Goal: Transaction & Acquisition: Book appointment/travel/reservation

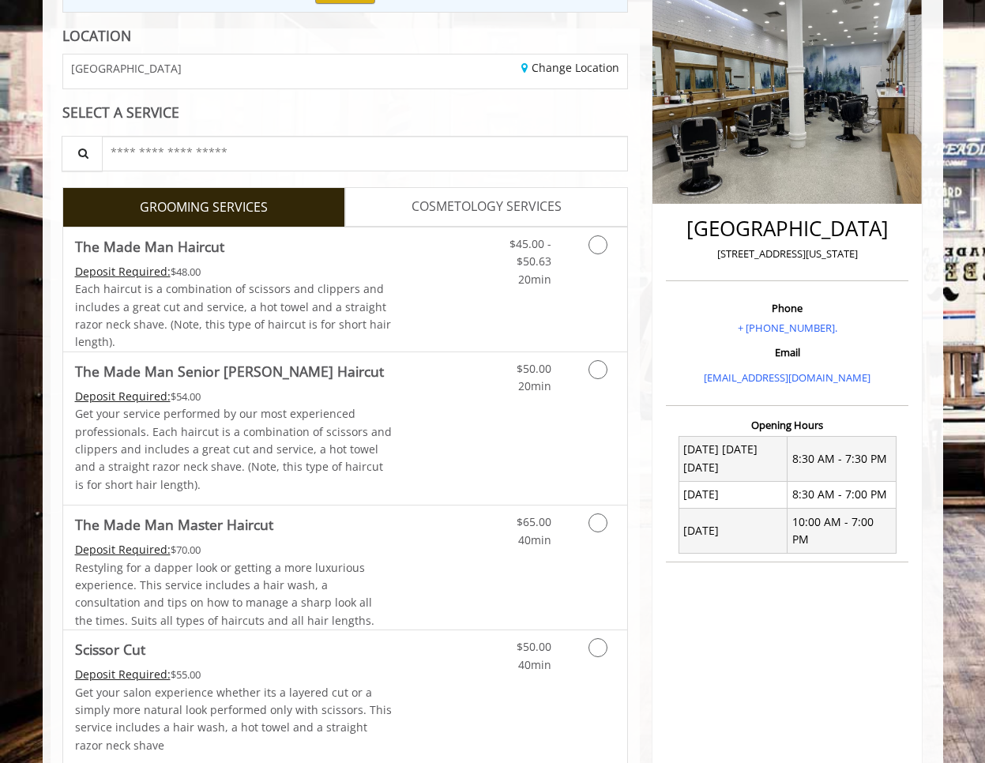
scroll to position [211, 0]
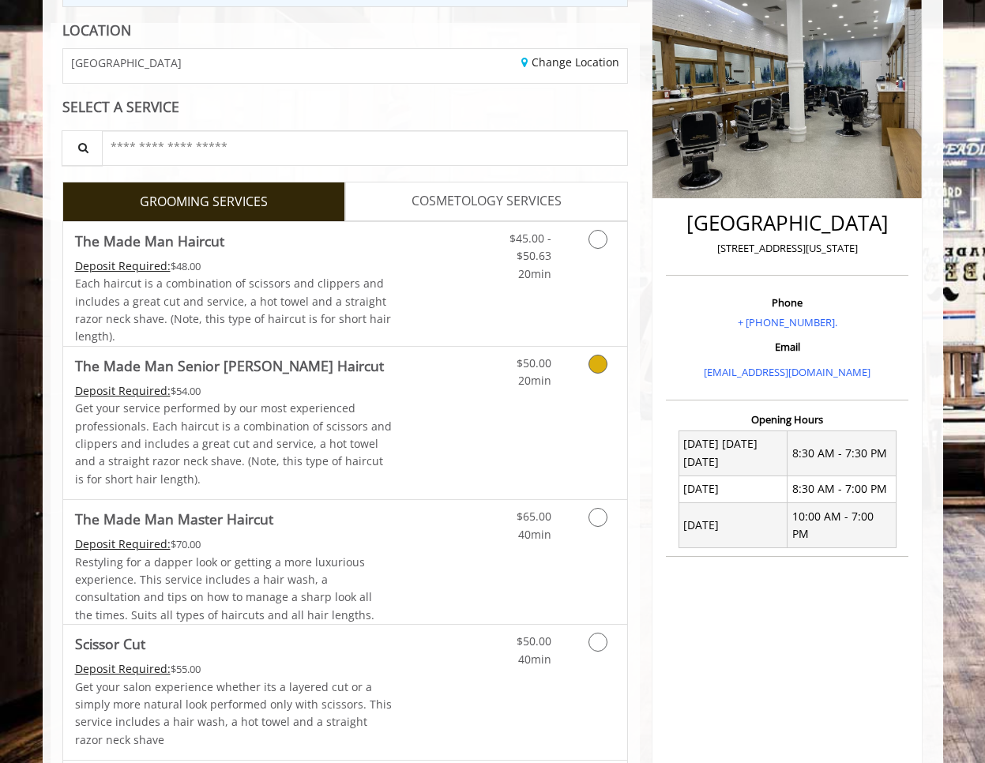
click at [605, 359] on icon "Grooming services" at bounding box center [597, 364] width 19 height 19
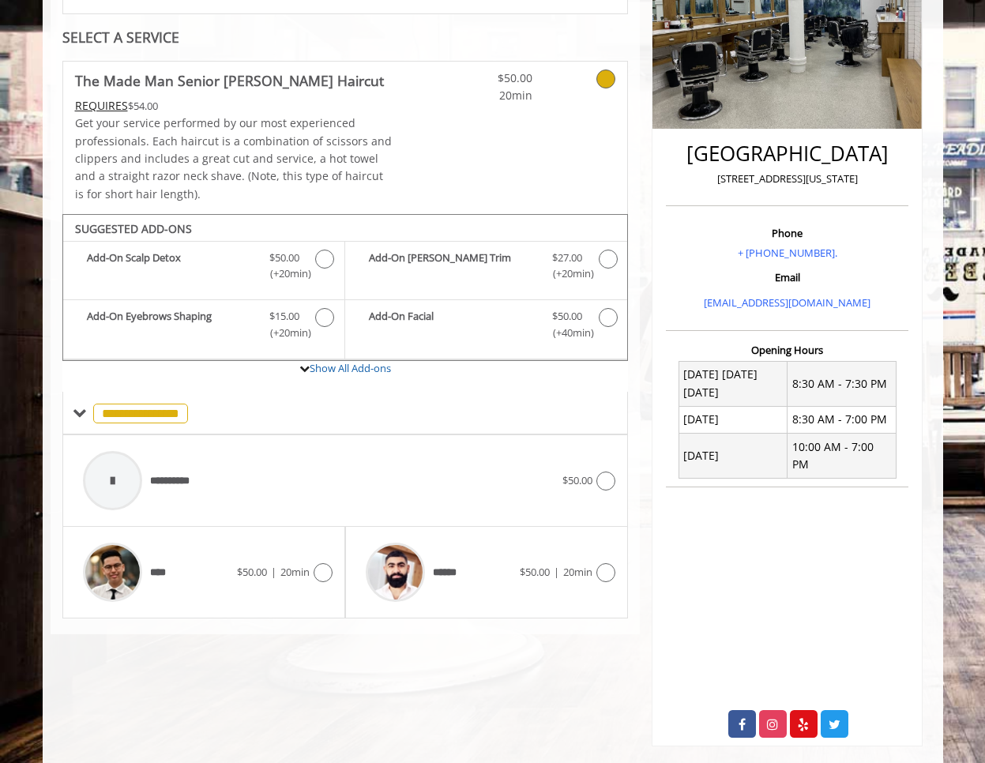
scroll to position [280, 0]
click at [328, 569] on icon at bounding box center [322, 573] width 19 height 19
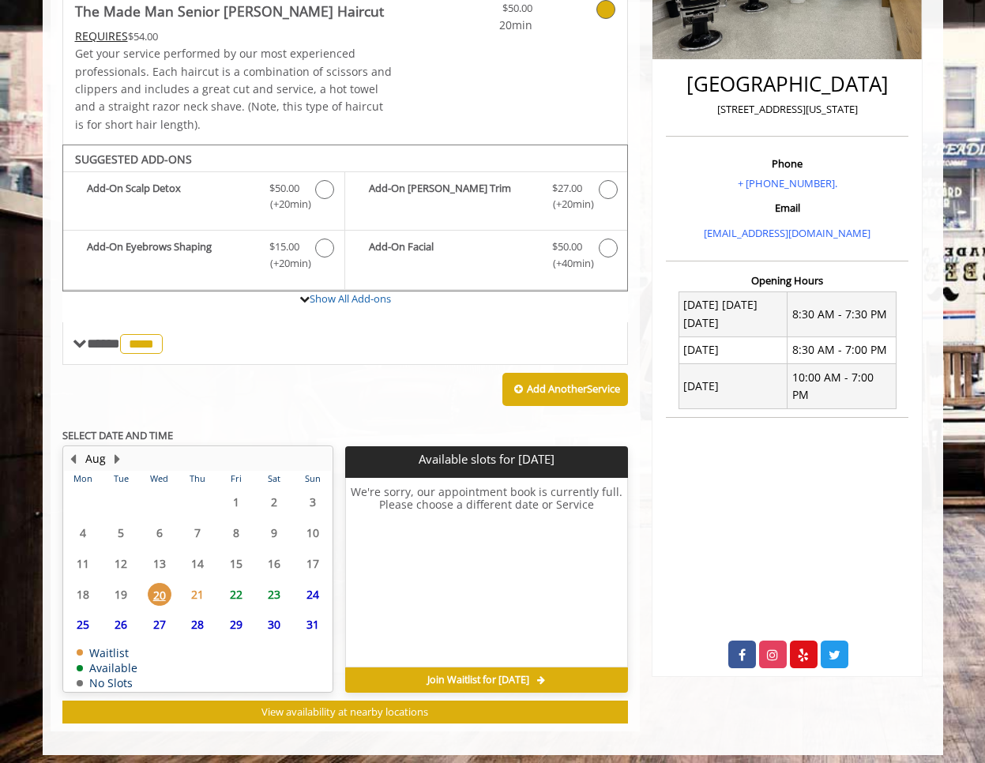
scroll to position [349, 0]
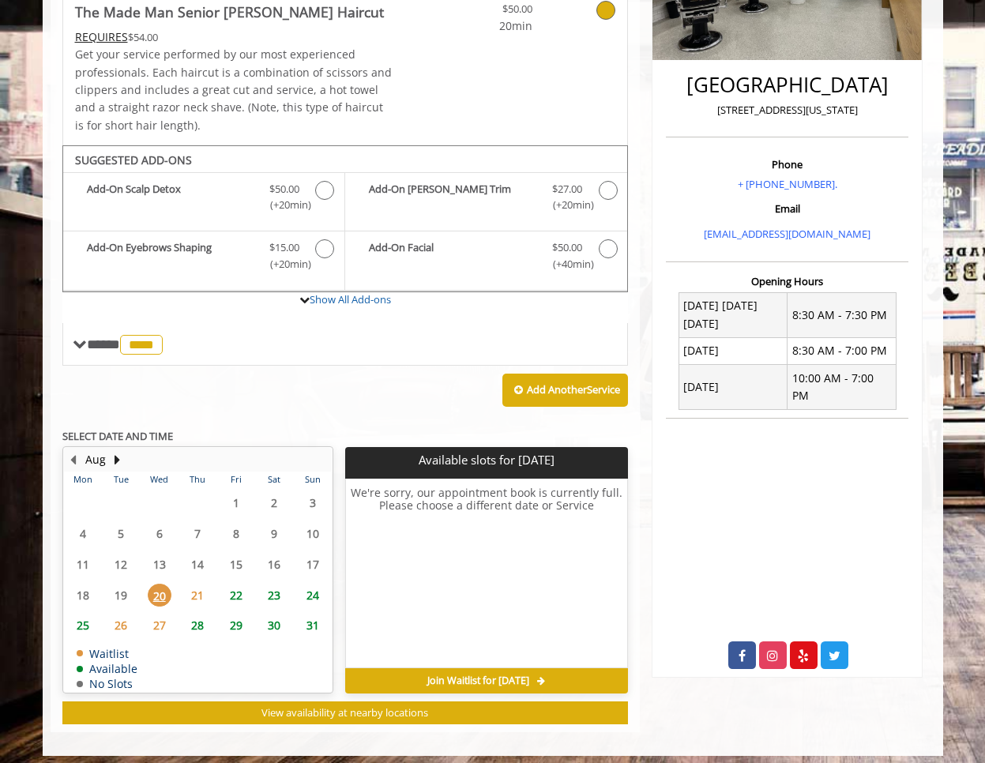
click at [205, 620] on span "28" at bounding box center [198, 625] width 24 height 23
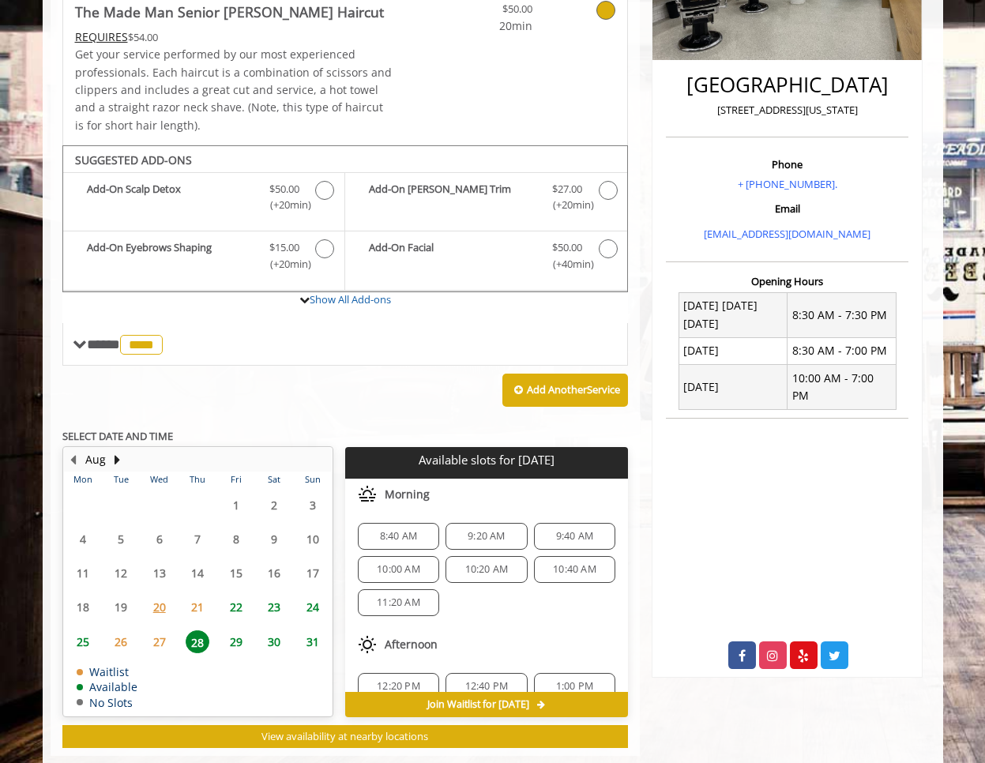
scroll to position [373, 0]
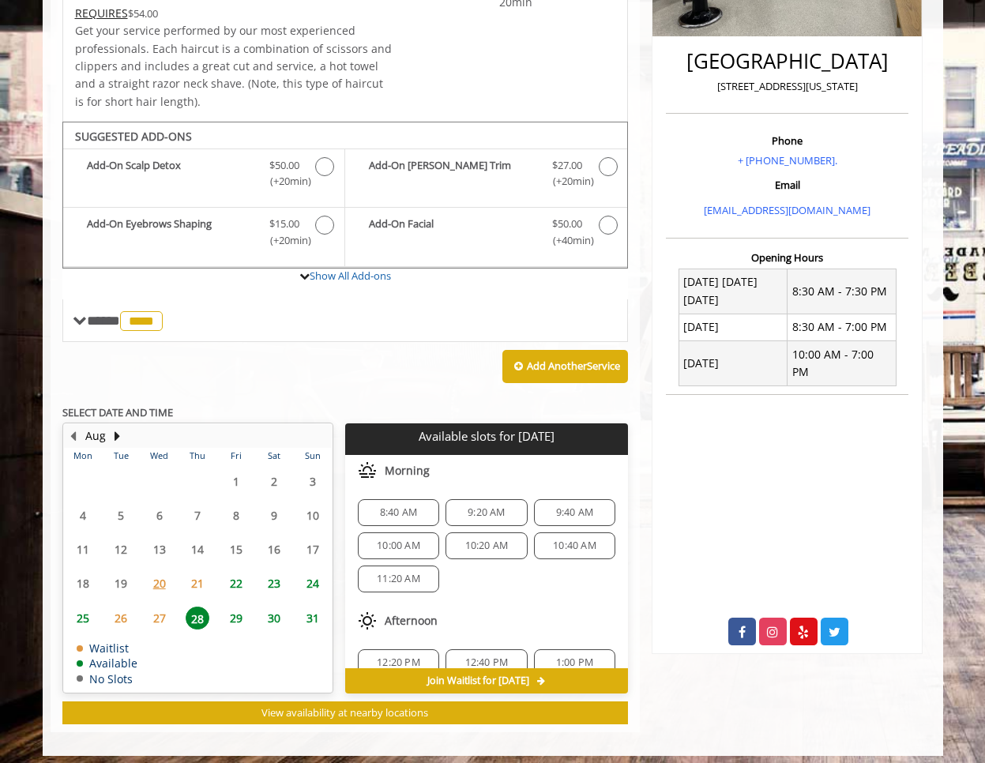
click at [581, 512] on div "9:40 AM" at bounding box center [574, 512] width 81 height 27
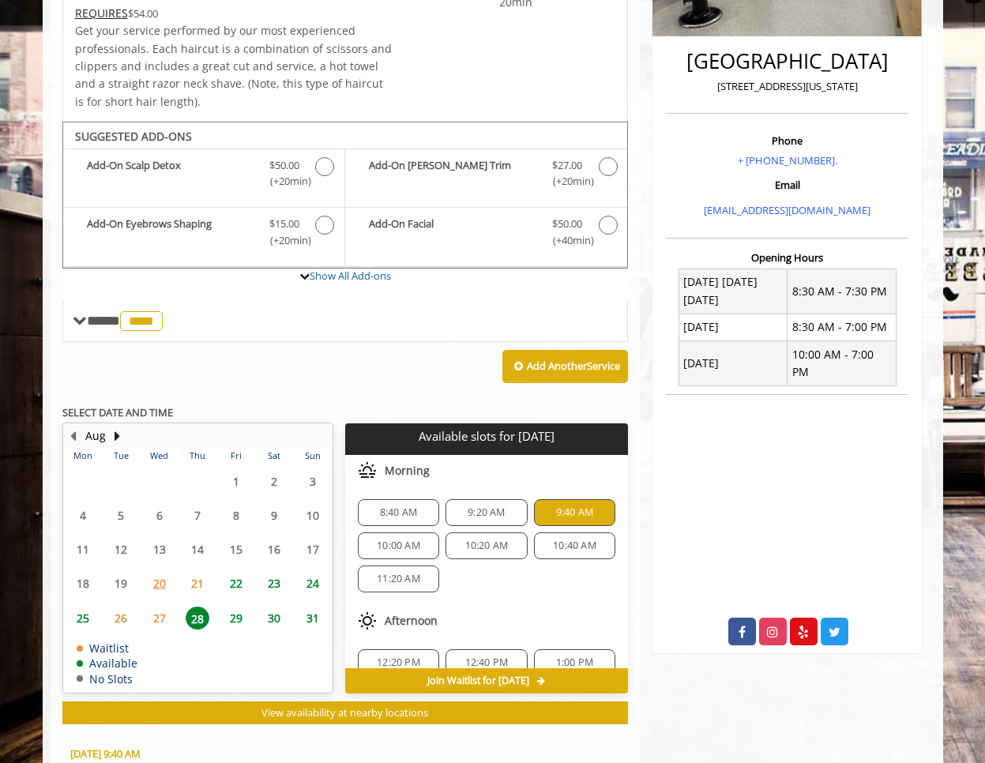
scroll to position [654, 0]
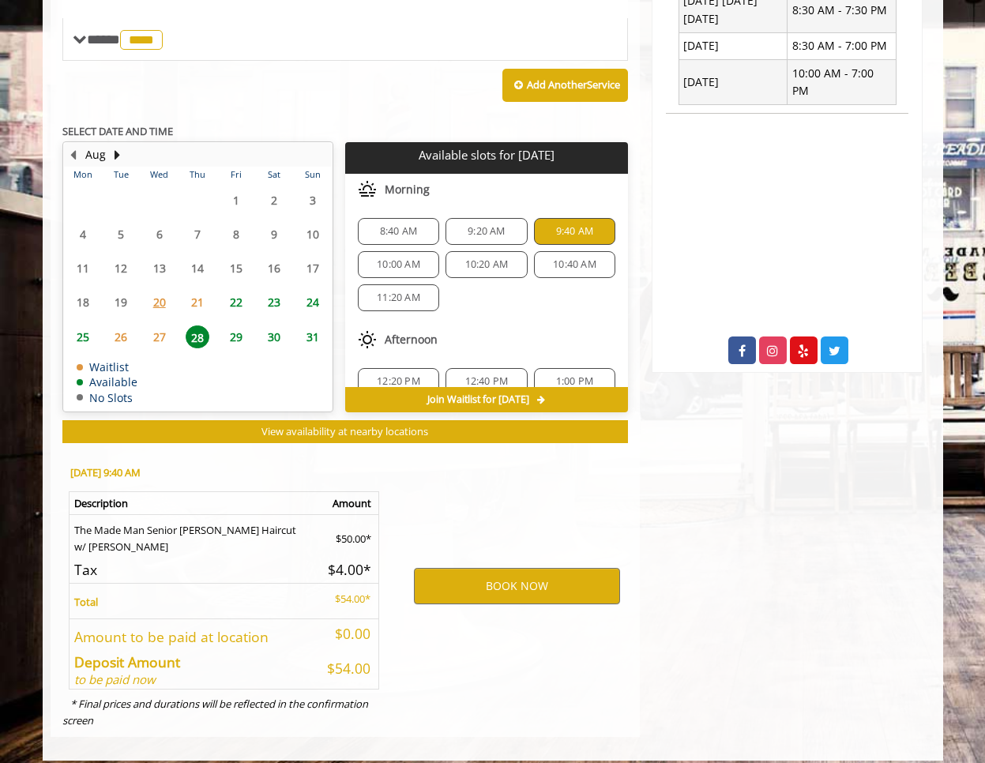
click at [379, 258] on span "10:00 AM" at bounding box center [398, 264] width 43 height 13
click at [557, 229] on span "9:40 AM" at bounding box center [574, 231] width 37 height 13
click at [540, 569] on button "BOOK NOW" at bounding box center [517, 586] width 206 height 36
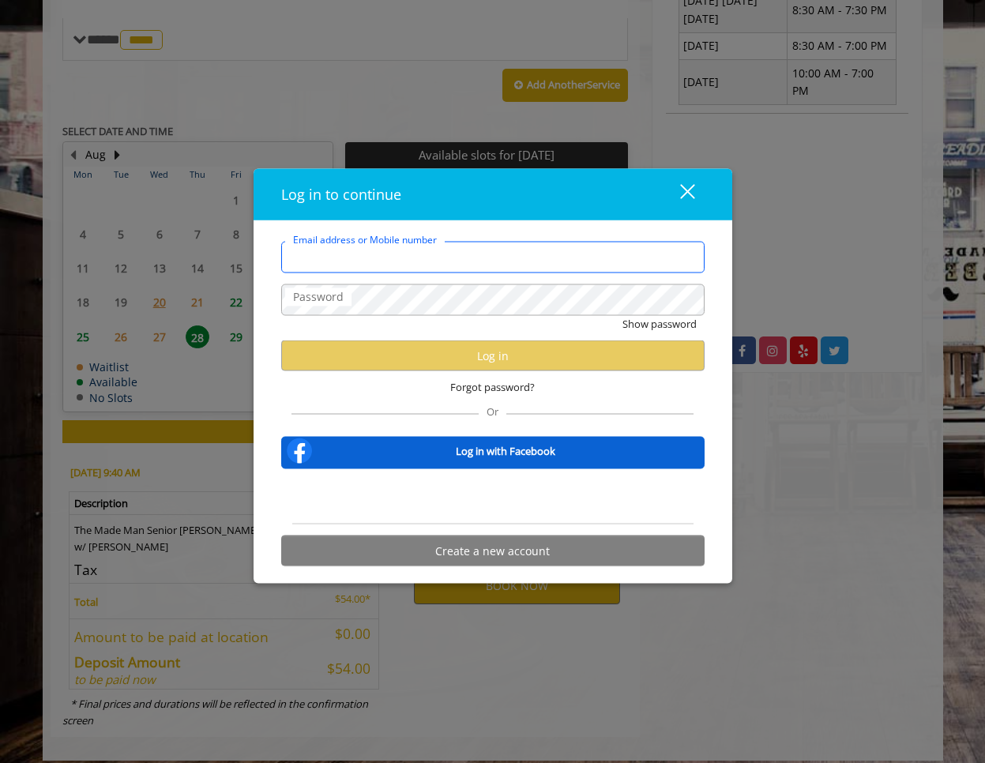
type input "**********"
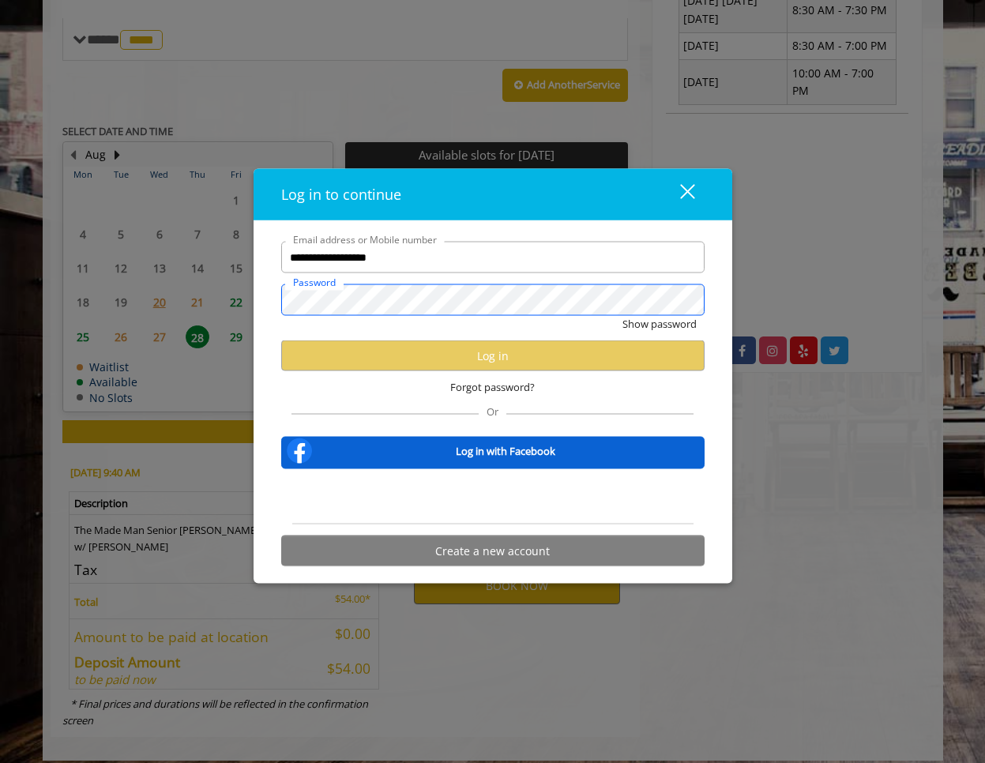
click at [658, 324] on button "Show password" at bounding box center [659, 324] width 74 height 17
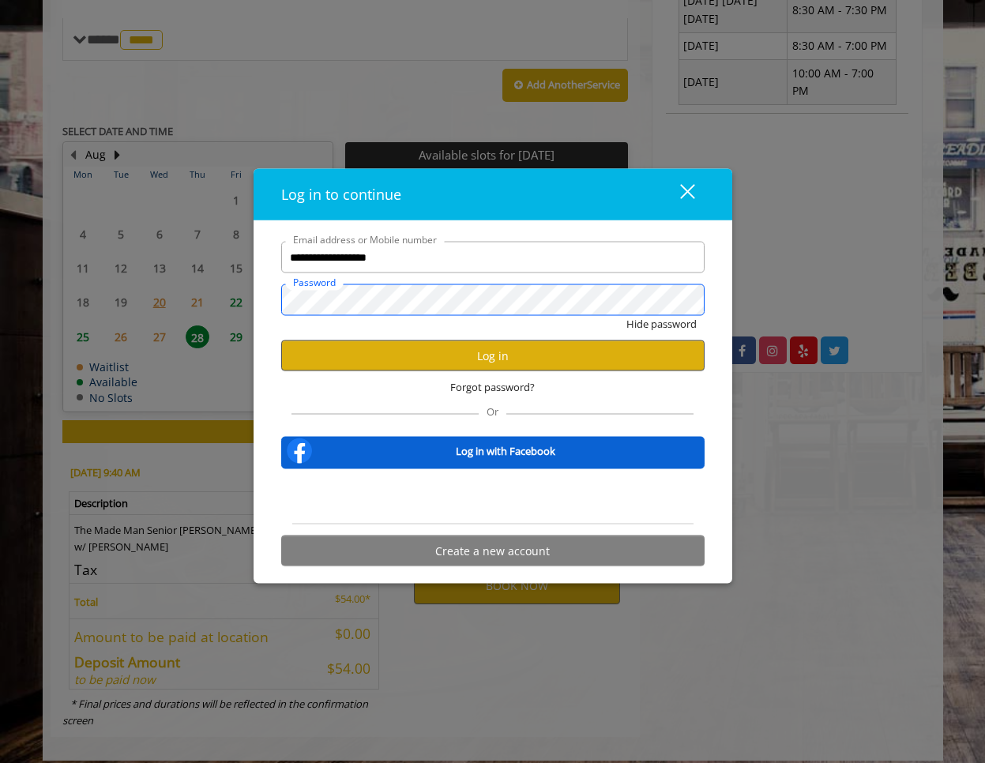
scroll to position [0, 0]
click at [524, 359] on button "Log in" at bounding box center [492, 355] width 423 height 31
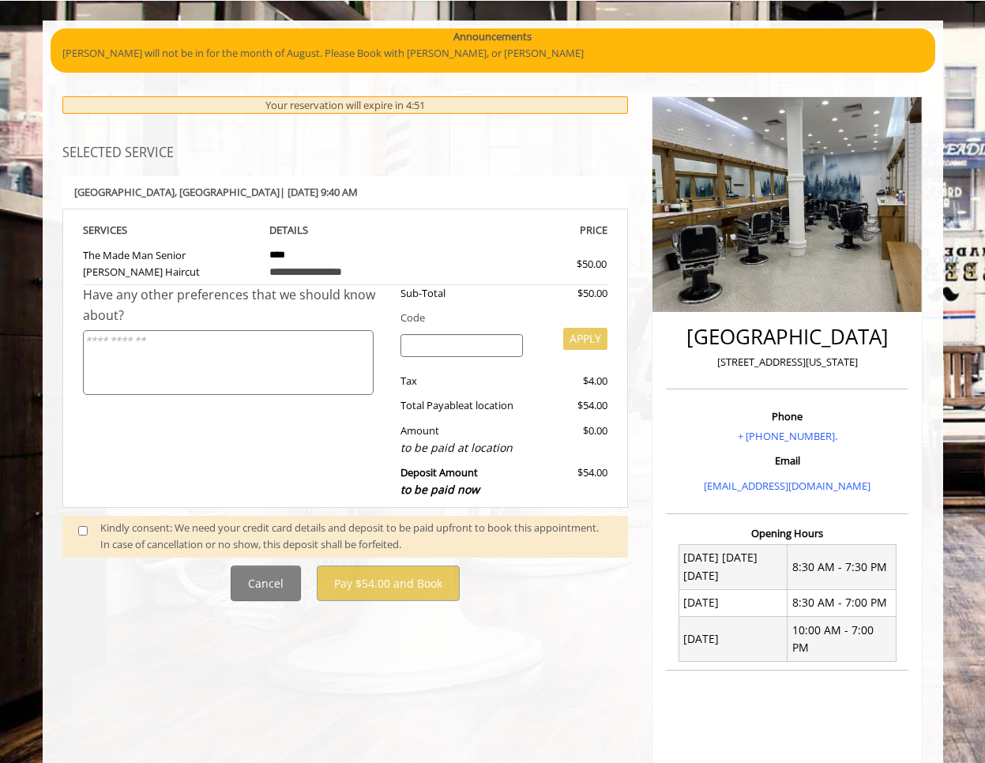
scroll to position [120, 0]
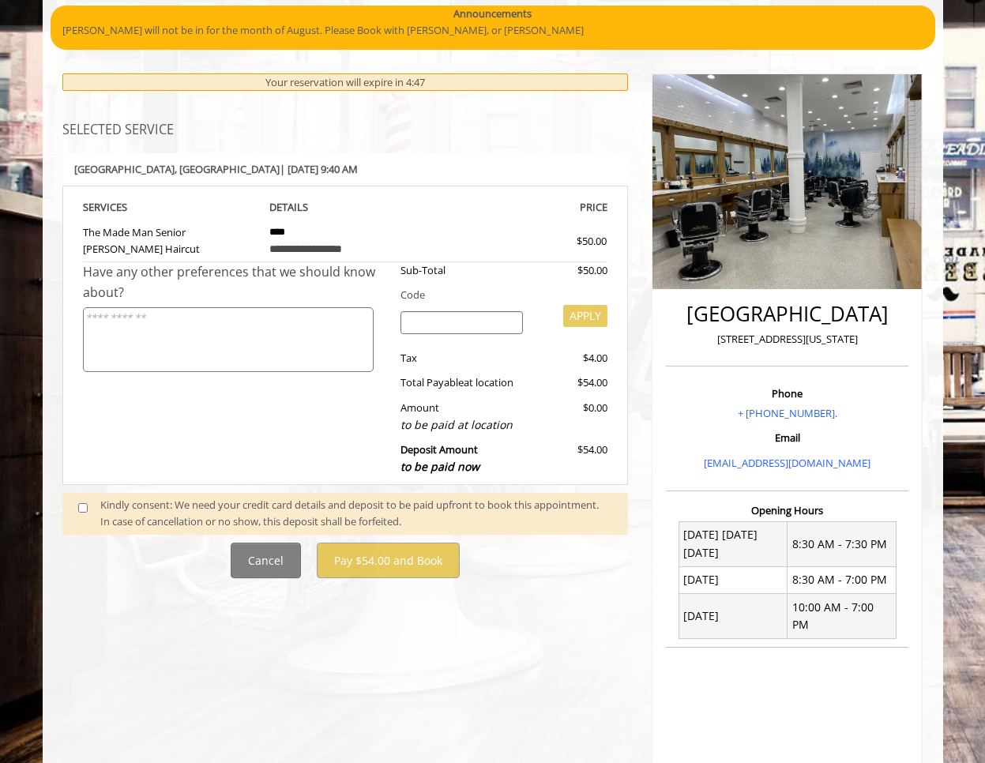
click at [88, 497] on span at bounding box center [89, 513] width 47 height 33
click at [76, 500] on span at bounding box center [89, 513] width 47 height 33
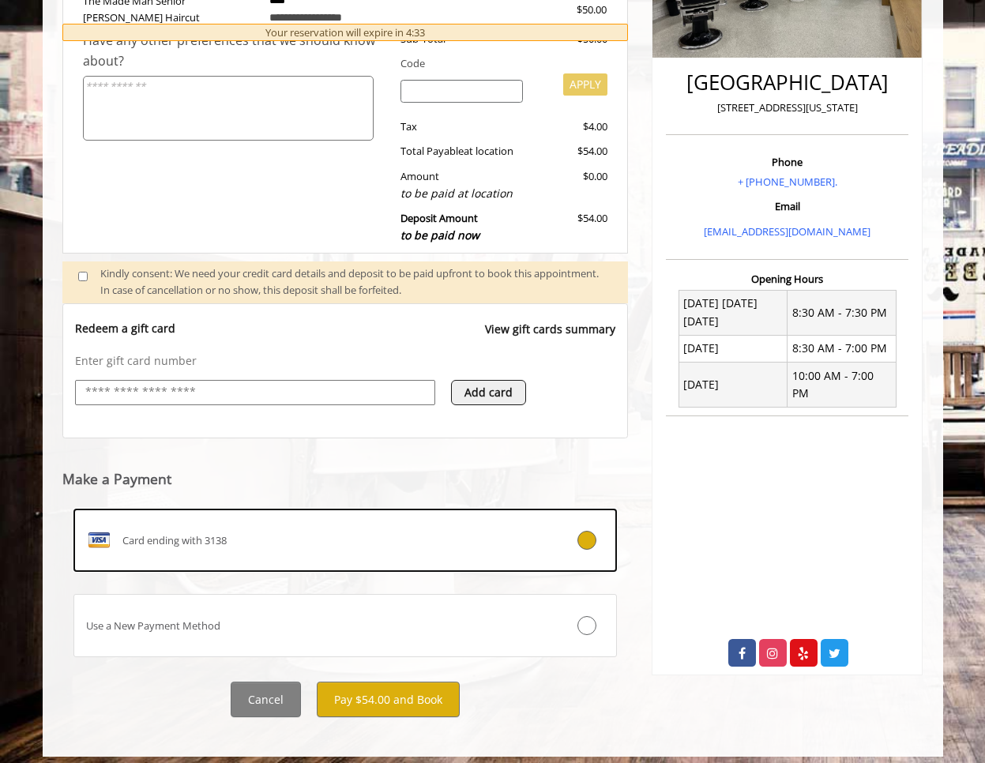
scroll to position [351, 0]
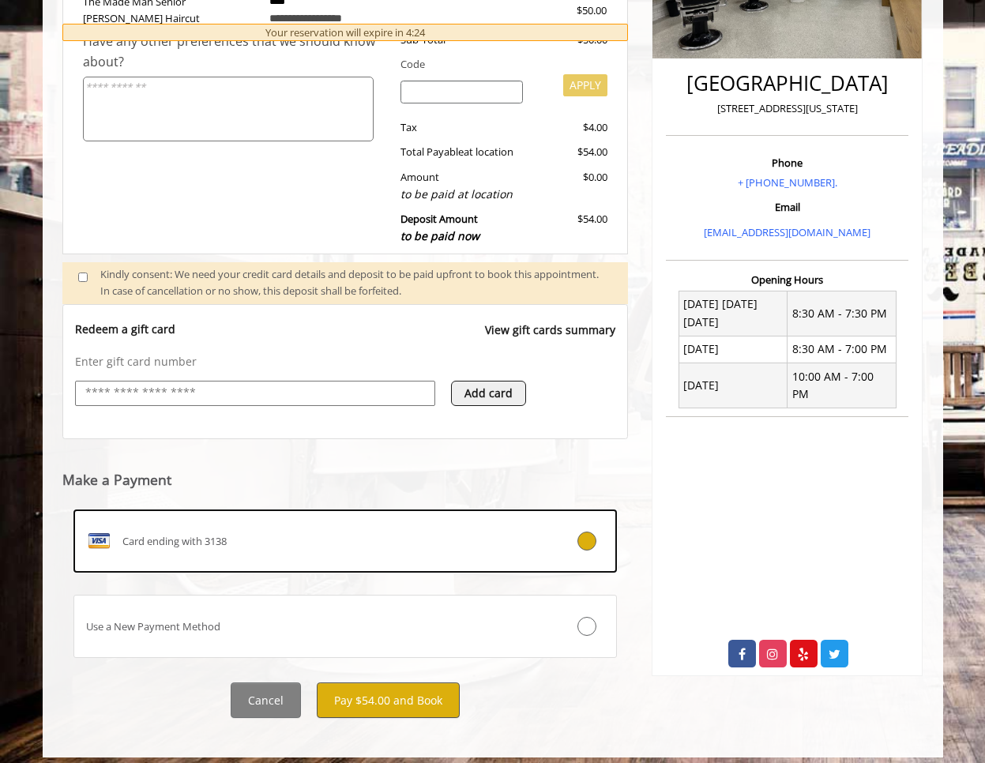
click at [389, 682] on button "Pay $54.00 and Book" at bounding box center [388, 700] width 143 height 36
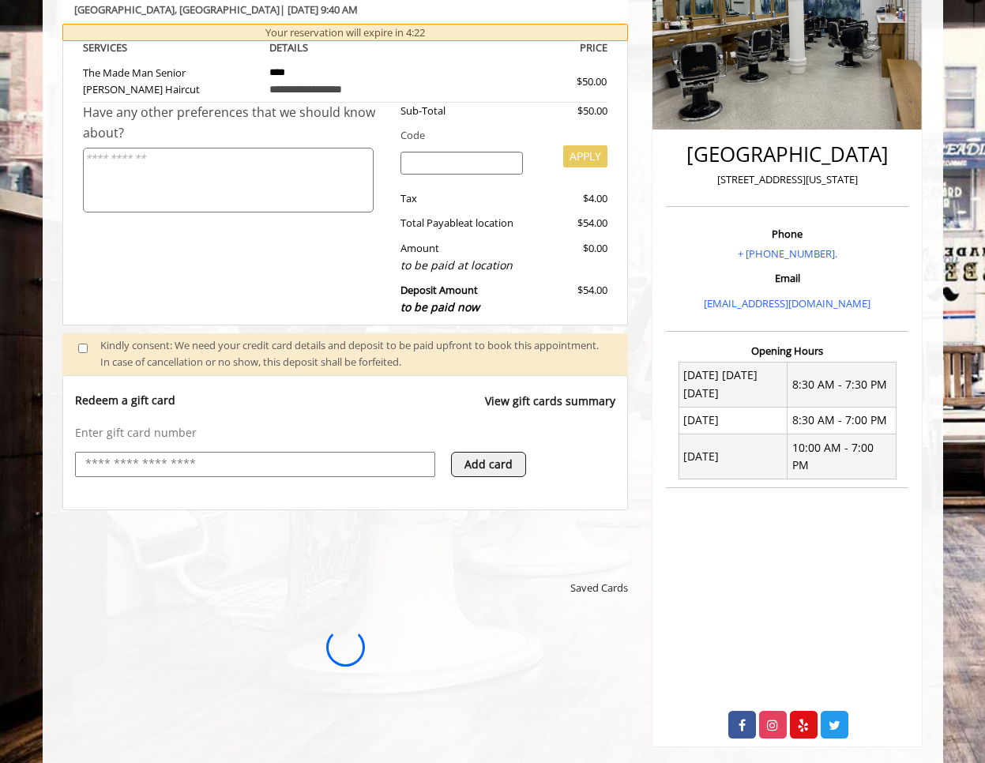
scroll to position [0, 0]
